Goal: Information Seeking & Learning: Learn about a topic

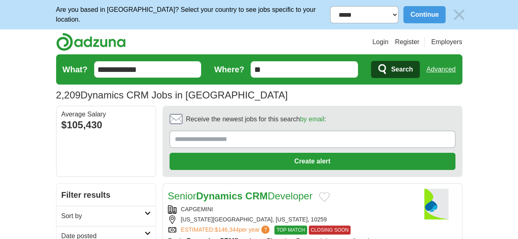
click at [56, 226] on link "Date posted" at bounding box center [105, 236] width 99 height 20
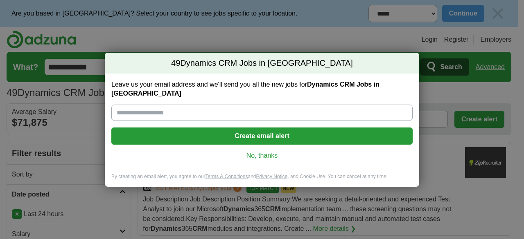
click at [270, 155] on link "No, thanks" at bounding box center [262, 155] width 288 height 9
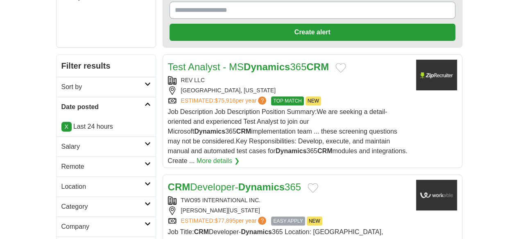
scroll to position [205, 0]
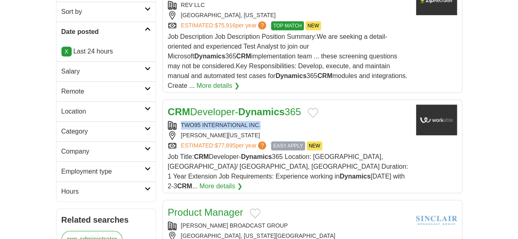
copy div "TWO95 INTERNATIONAL INC."
drag, startPoint x: 240, startPoint y: 61, endPoint x: 151, endPoint y: 63, distance: 88.4
click at [168, 121] on div "TWO95 INTERNATIONAL INC." at bounding box center [288, 125] width 241 height 9
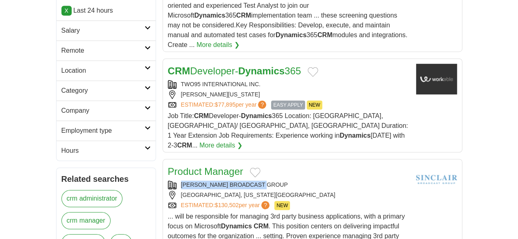
copy link "SINCLAIR BROADCAST GROUP"
drag, startPoint x: 254, startPoint y: 103, endPoint x: 153, endPoint y: 103, distance: 101.9
click at [168, 181] on div "SINCLAIR BROADCAST GROUP" at bounding box center [288, 185] width 241 height 9
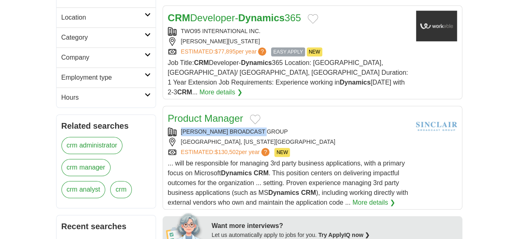
scroll to position [368, 0]
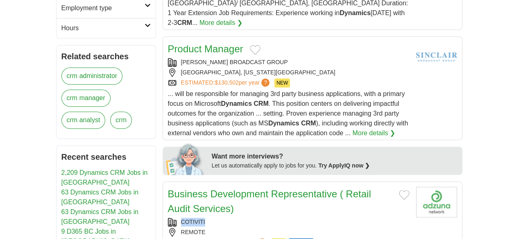
copy div "COTIVITI"
drag, startPoint x: 200, startPoint y: 117, endPoint x: 150, endPoint y: 115, distance: 50.4
click at [168, 218] on div "COTIVITI" at bounding box center [288, 222] width 241 height 9
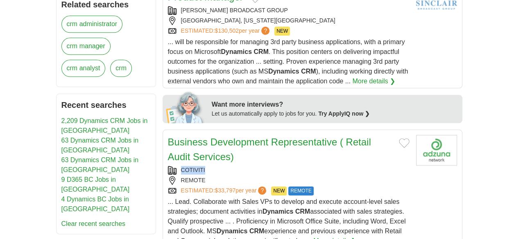
scroll to position [450, 0]
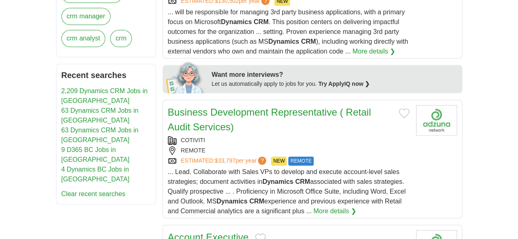
copy div "DELTA DEFENSE"
drag, startPoint x: 201, startPoint y: 133, endPoint x: 153, endPoint y: 135, distance: 48.7
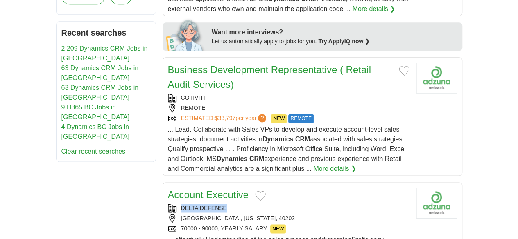
scroll to position [532, 0]
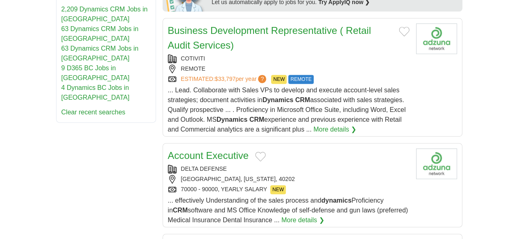
drag, startPoint x: 156, startPoint y: 125, endPoint x: 245, endPoint y: 132, distance: 89.1
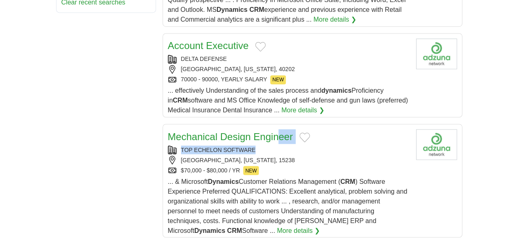
scroll to position [655, 0]
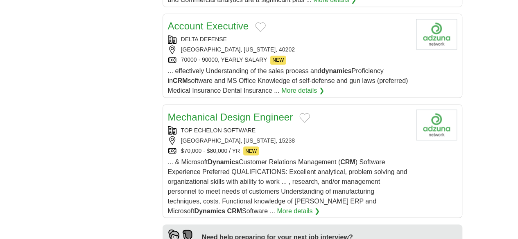
scroll to position [818, 0]
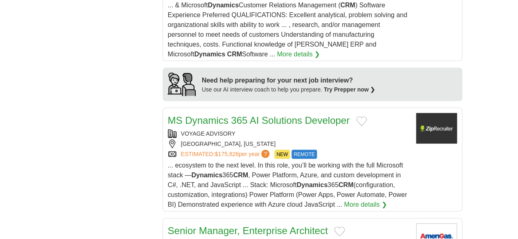
copy link "AMERIGAS"
drag, startPoint x: 193, startPoint y: 95, endPoint x: 157, endPoint y: 95, distance: 36.0
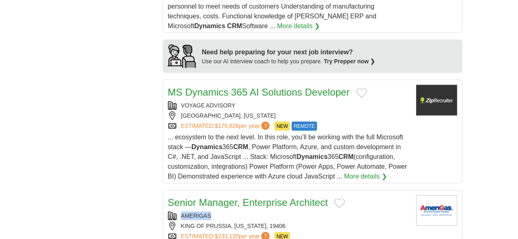
scroll to position [900, 0]
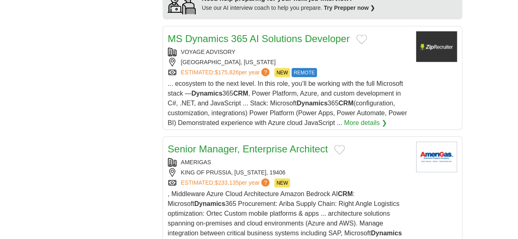
copy div "HITT CONTRACTING, INC"
drag, startPoint x: 230, startPoint y: 113, endPoint x: 152, endPoint y: 118, distance: 78.3
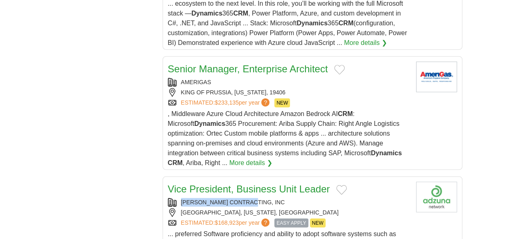
scroll to position [1023, 0]
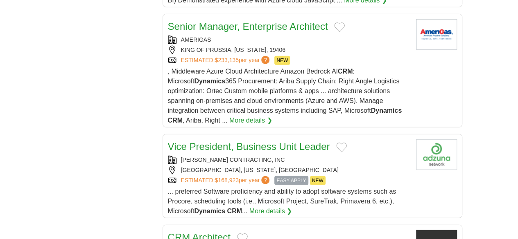
copy div "PREQUEL SOLUTIONS"
drag, startPoint x: 223, startPoint y: 68, endPoint x: 137, endPoint y: 72, distance: 86.0
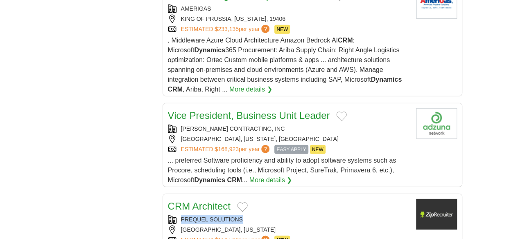
scroll to position [1064, 0]
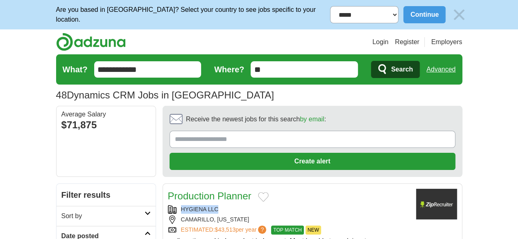
copy div "HYGIENA LLC"
drag, startPoint x: 182, startPoint y: 164, endPoint x: 335, endPoint y: 224, distance: 164.3
click at [168, 205] on div "HYGIENA LLC" at bounding box center [288, 209] width 241 height 9
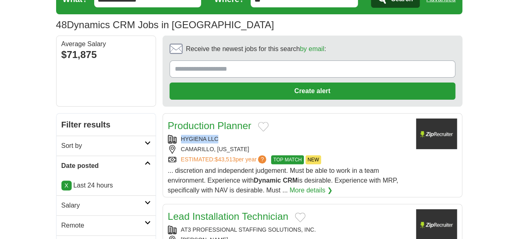
scroll to position [164, 0]
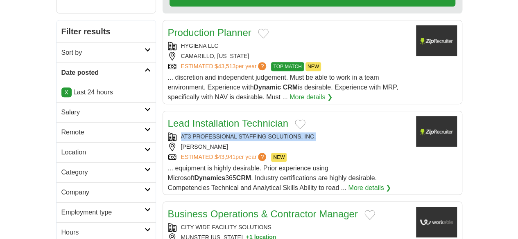
copy div "AT3 PROFESSIONAL STAFFING SOLUTIONS, INC."
drag, startPoint x: 155, startPoint y: 86, endPoint x: 293, endPoint y: 86, distance: 137.9
click at [293, 133] on div "AT3 PROFESSIONAL STAFFING SOLUTIONS, INC." at bounding box center [288, 137] width 241 height 9
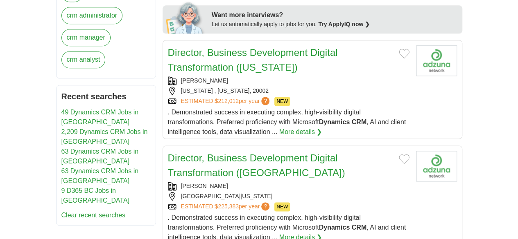
scroll to position [491, 0]
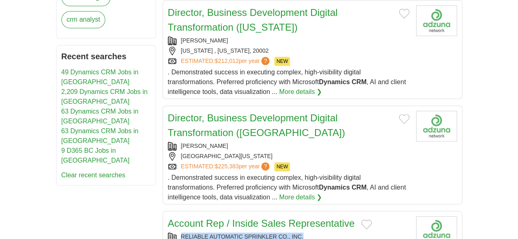
copy div "RELIABLE AUTOMATIC SPRINKLER CO., INC."
drag, startPoint x: 279, startPoint y: 137, endPoint x: 148, endPoint y: 140, distance: 130.5
click at [168, 233] on div "RELIABLE AUTOMATIC SPRINKLER CO., INC." at bounding box center [288, 237] width 241 height 9
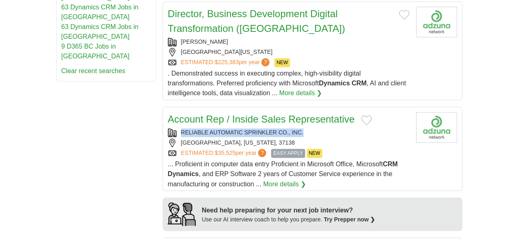
scroll to position [655, 0]
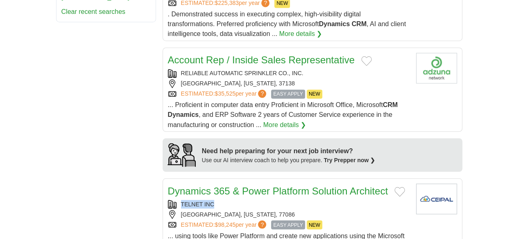
copy div "TELNET INC"
drag, startPoint x: 197, startPoint y: 95, endPoint x: 152, endPoint y: 95, distance: 45.0
click at [168, 200] on div "TELNET INC" at bounding box center [288, 204] width 241 height 9
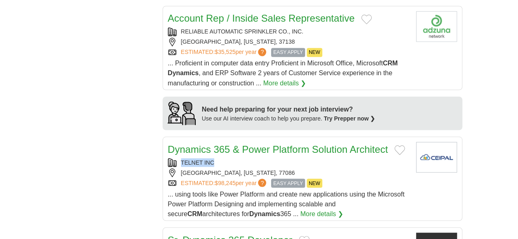
scroll to position [736, 0]
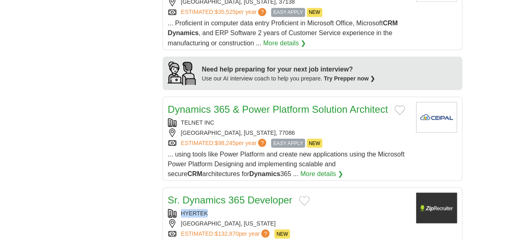
copy div "HYERTEK"
drag, startPoint x: 185, startPoint y: 95, endPoint x: 146, endPoint y: 95, distance: 38.5
click at [168, 209] on div "HYERTEK" at bounding box center [288, 213] width 241 height 9
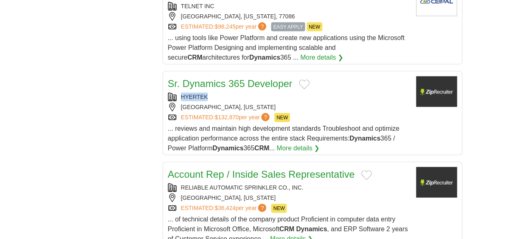
scroll to position [900, 0]
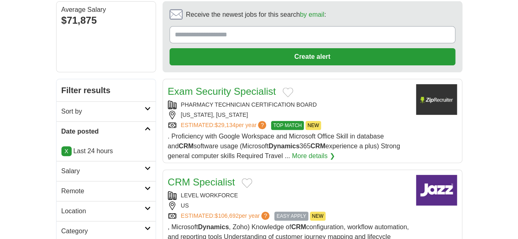
scroll to position [123, 0]
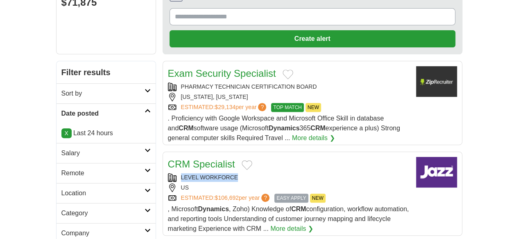
drag, startPoint x: 217, startPoint y: 134, endPoint x: 151, endPoint y: 135, distance: 66.7
click at [168, 173] on div "LEVEL WORKFORCE" at bounding box center [288, 177] width 241 height 9
copy div "LEVEL WORKFORCE"
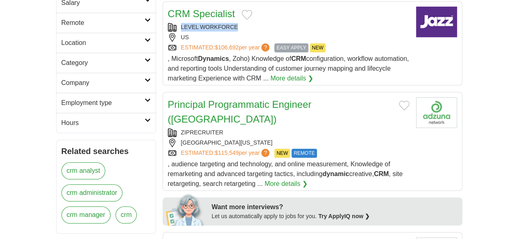
scroll to position [286, 0]
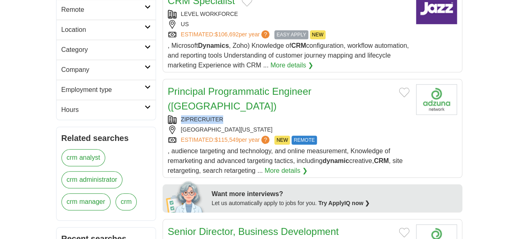
copy div "ZIPRECRUITER"
drag, startPoint x: 201, startPoint y: 53, endPoint x: 155, endPoint y: 55, distance: 46.7
click at [168, 115] on div "ZIPRECRUITER" at bounding box center [288, 119] width 241 height 9
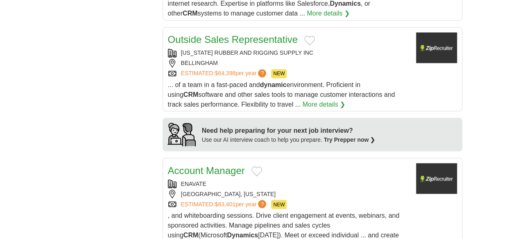
scroll to position [736, 0]
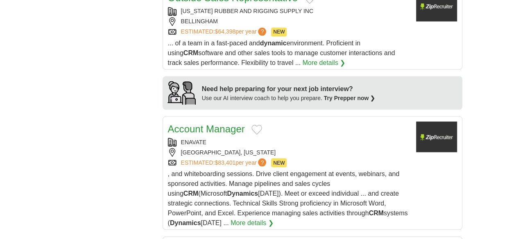
copy div "LENDINGONE"
drag, startPoint x: 200, startPoint y: 119, endPoint x: 146, endPoint y: 117, distance: 54.0
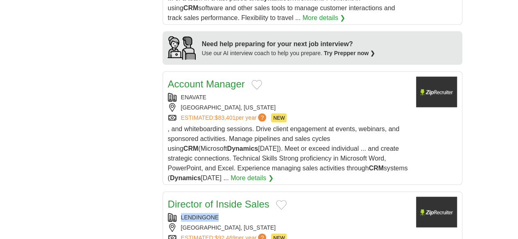
scroll to position [818, 0]
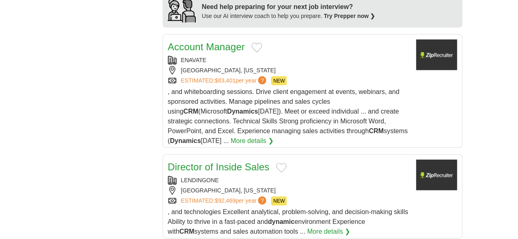
copy link "MILWAUKEE BUCKS, INC"
drag, startPoint x: 230, startPoint y: 126, endPoint x: 259, endPoint y: 155, distance: 40.5
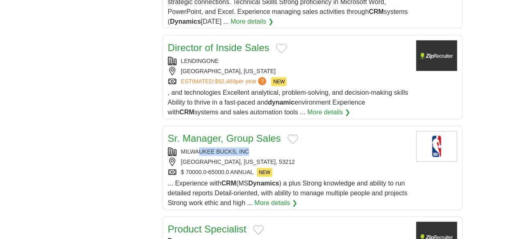
scroll to position [941, 0]
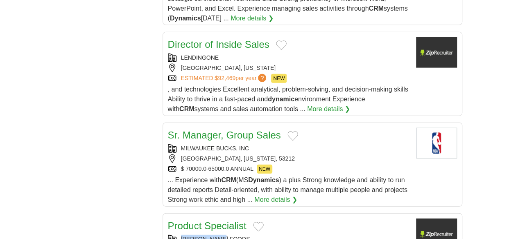
copy div "BATORY FOODS"
drag, startPoint x: 206, startPoint y: 83, endPoint x: 330, endPoint y: 183, distance: 158.6
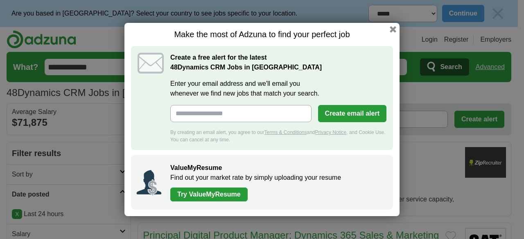
click at [394, 34] on div "Make the most of Adzuna to find your perfect job Create a free alert for the la…" at bounding box center [261, 120] width 275 height 194
click at [393, 30] on button "button" at bounding box center [392, 29] width 9 height 9
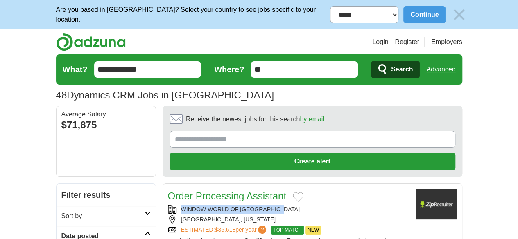
copy div "WINDOW WORLD OF [GEOGRAPHIC_DATA]"
drag, startPoint x: 155, startPoint y: 168, endPoint x: 257, endPoint y: 168, distance: 101.5
click at [257, 205] on div "WINDOW WORLD OF [GEOGRAPHIC_DATA]" at bounding box center [288, 209] width 241 height 9
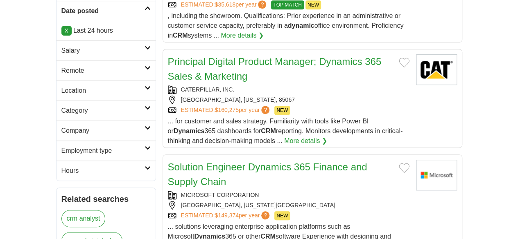
scroll to position [286, 0]
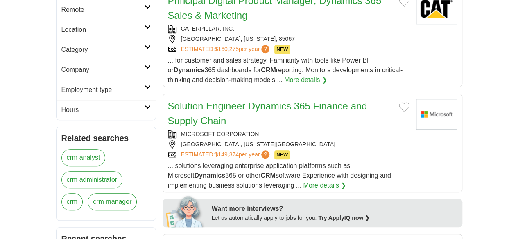
copy div "[US_STATE] RUBBER AND RIGGING SUPPLY INC"
drag, startPoint x: 164, startPoint y: 153, endPoint x: 290, endPoint y: 153, distance: 126.8
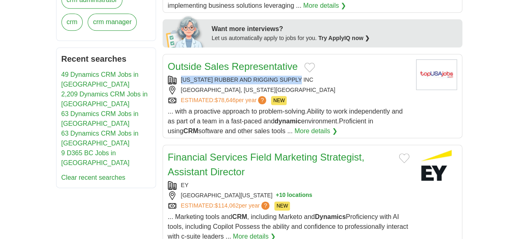
scroll to position [491, 0]
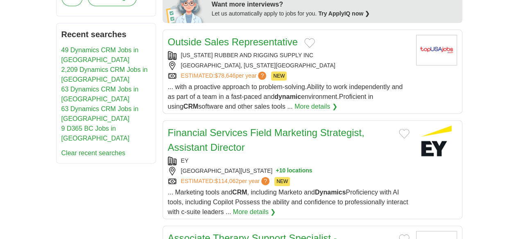
copy link "MEDTRONIC"
drag, startPoint x: 205, startPoint y: 112, endPoint x: 146, endPoint y: 112, distance: 58.1
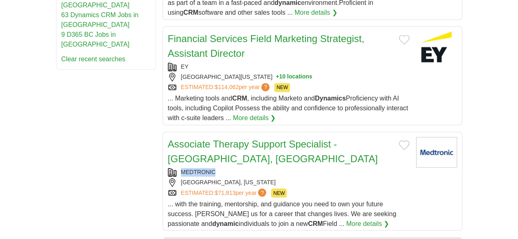
scroll to position [583, 0]
